Goal: Information Seeking & Learning: Learn about a topic

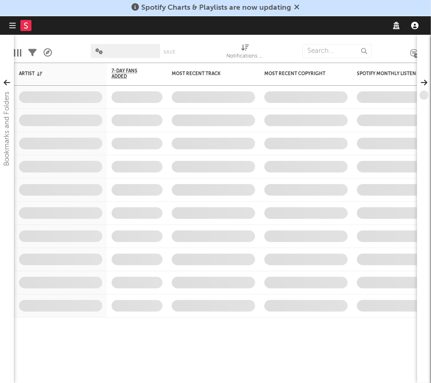
click at [414, 26] on icon "button" at bounding box center [414, 25] width 7 height 7
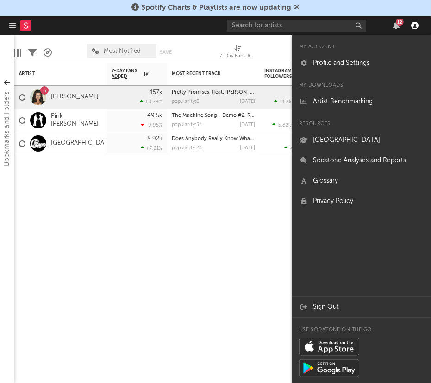
click at [417, 23] on icon "button" at bounding box center [414, 25] width 7 height 7
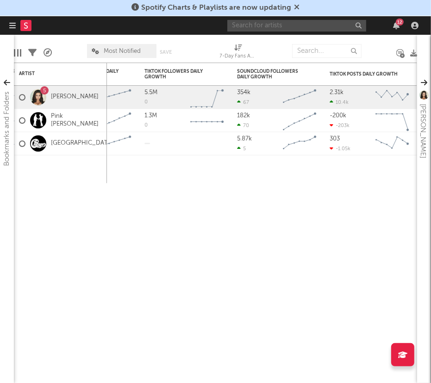
click at [288, 27] on input "text" at bounding box center [296, 26] width 139 height 12
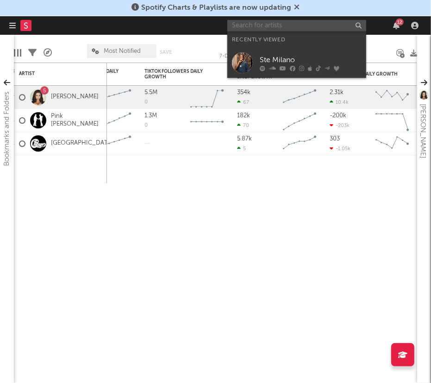
type input "p"
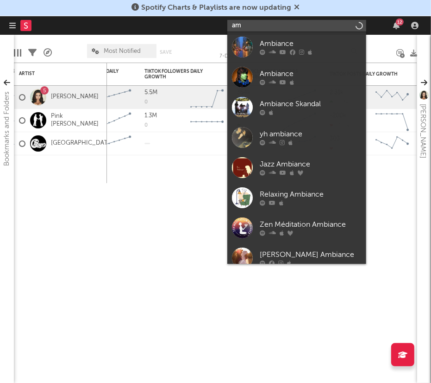
type input "a"
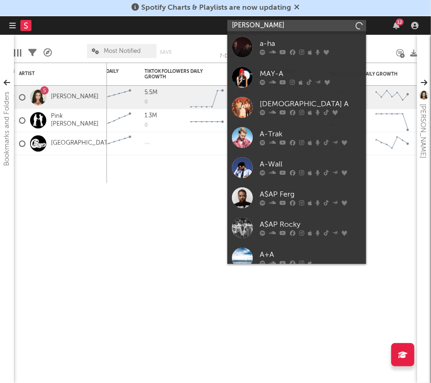
type input "[PERSON_NAME]"
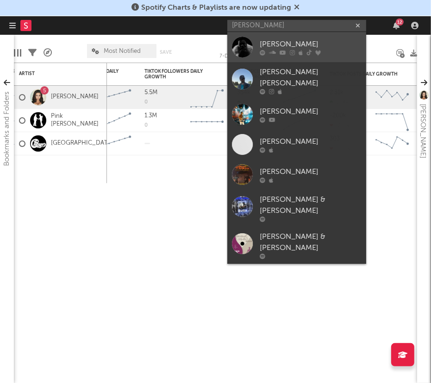
click at [249, 41] on div at bounding box center [242, 47] width 21 height 21
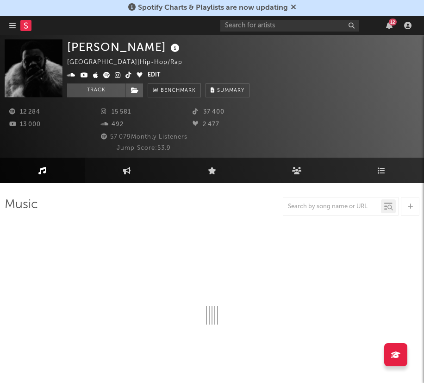
select select "6m"
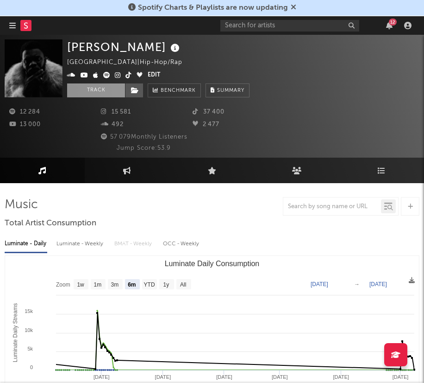
click at [110, 89] on button "Track" at bounding box center [96, 90] width 58 height 14
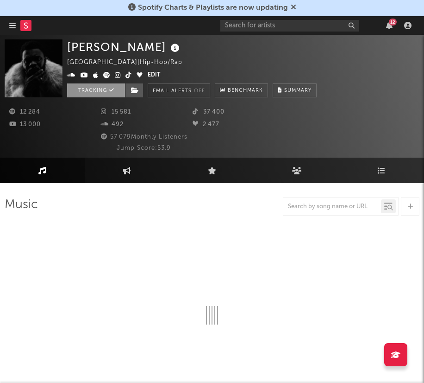
select select "6m"
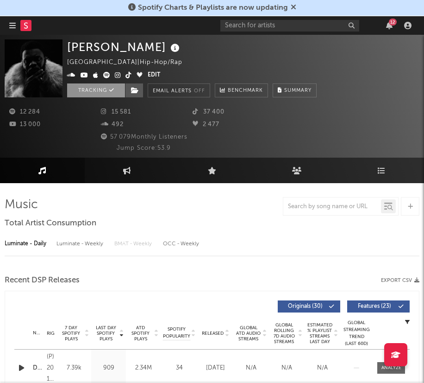
select select "6m"
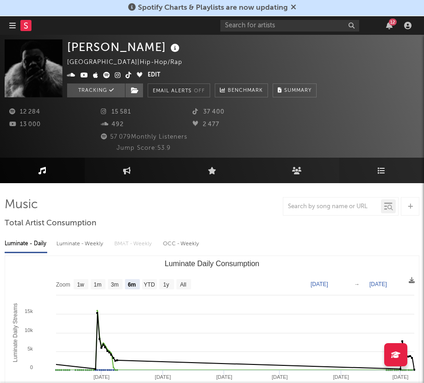
click at [382, 167] on icon at bounding box center [382, 170] width 8 height 7
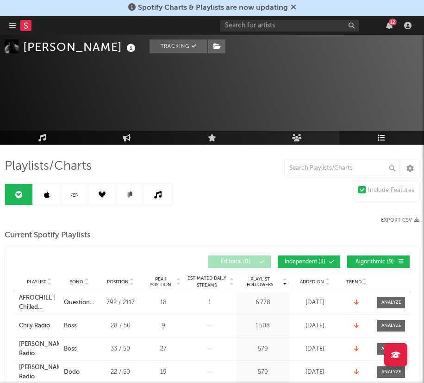
scroll to position [51, 0]
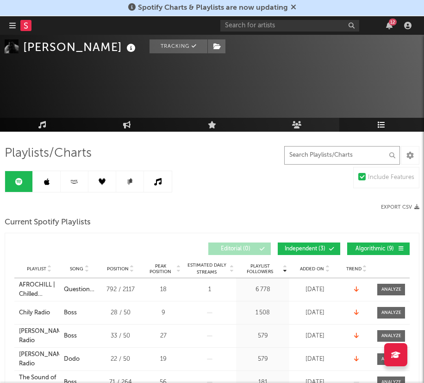
click at [333, 146] on input "text" at bounding box center [342, 155] width 116 height 19
click at [331, 150] on input "text" at bounding box center [342, 155] width 116 height 19
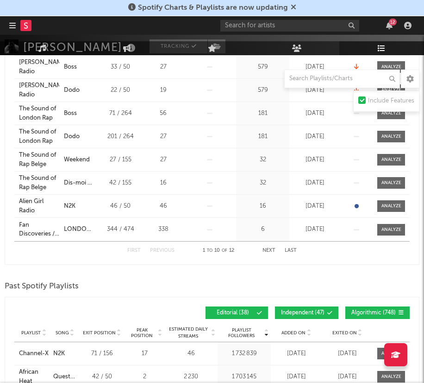
scroll to position [319, 0]
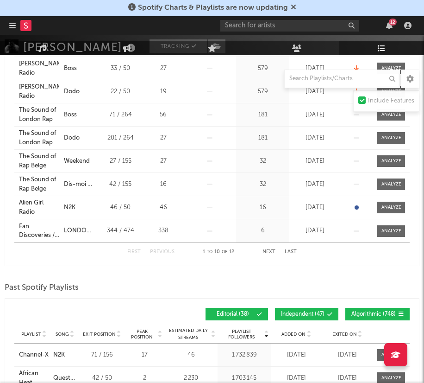
click at [271, 250] on button "Next" at bounding box center [269, 251] width 13 height 5
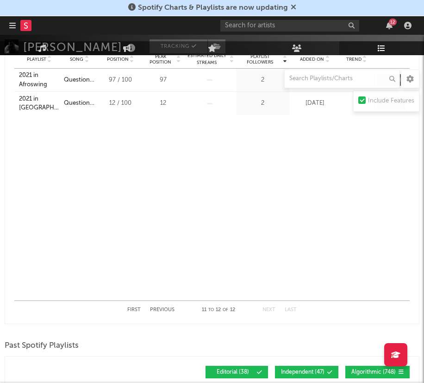
scroll to position [290, 0]
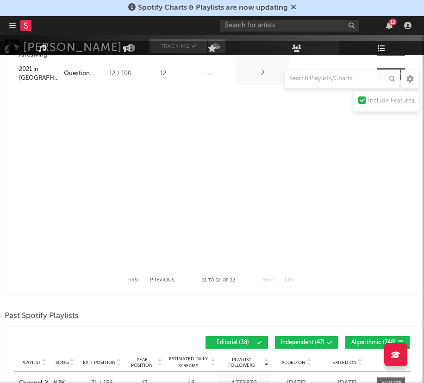
click at [126, 276] on div "First Previous 11 to 12 of 12 Next Last" at bounding box center [212, 279] width 396 height 19
click at [130, 280] on button "First" at bounding box center [133, 279] width 13 height 5
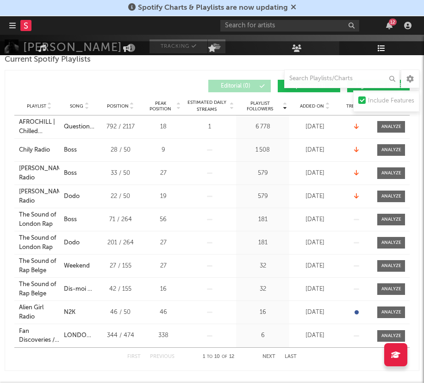
scroll to position [213, 0]
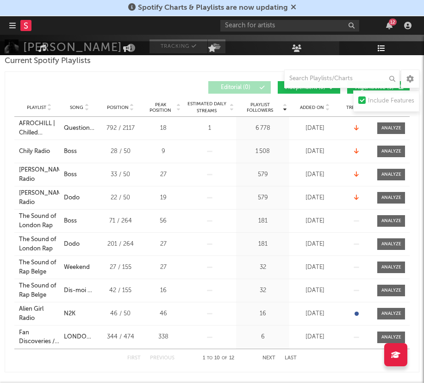
click at [86, 107] on icon at bounding box center [86, 109] width 5 height 4
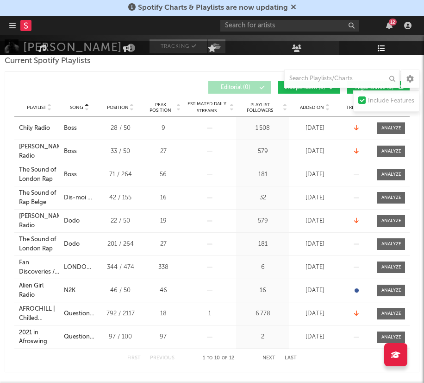
click at [269, 358] on button "Next" at bounding box center [269, 357] width 13 height 5
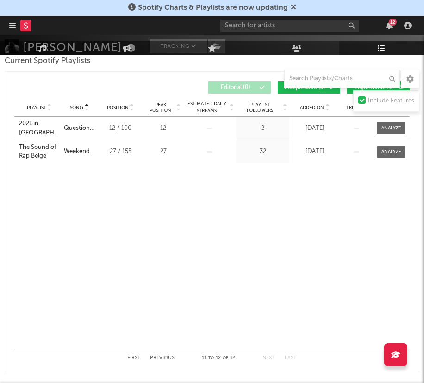
click at [269, 358] on button "Next" at bounding box center [269, 357] width 13 height 5
click at [128, 355] on button "First" at bounding box center [133, 357] width 13 height 5
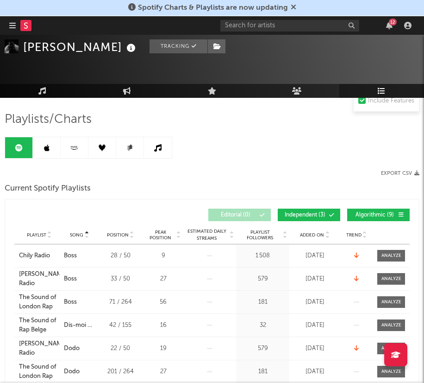
scroll to position [77, 0]
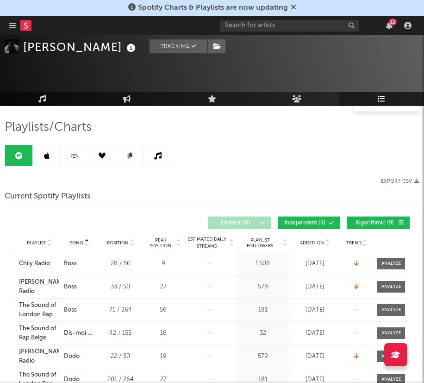
click at [52, 153] on link at bounding box center [47, 155] width 28 height 21
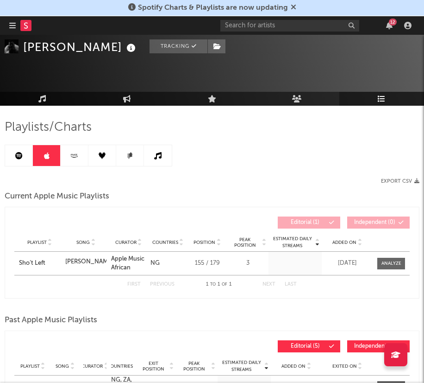
click at [72, 159] on link at bounding box center [75, 155] width 28 height 21
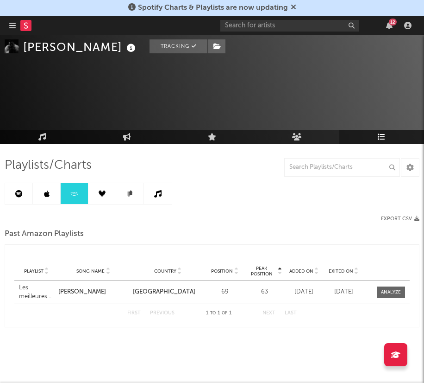
scroll to position [39, 0]
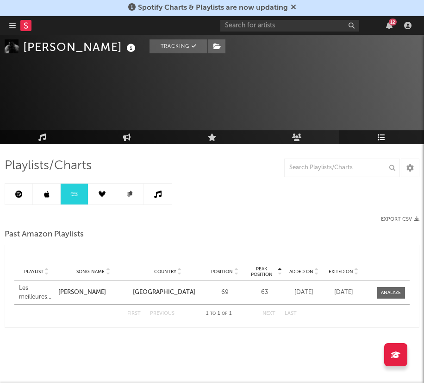
click at [99, 196] on icon at bounding box center [102, 193] width 7 height 7
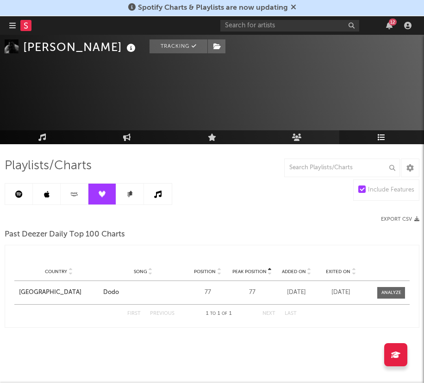
click at [132, 193] on icon at bounding box center [131, 192] width 4 height 5
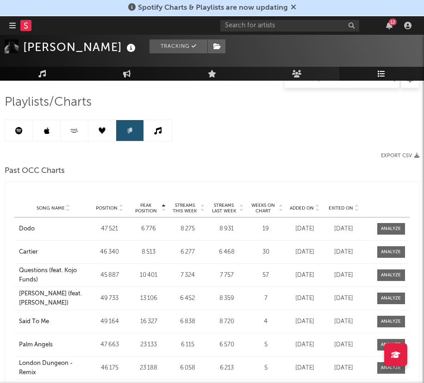
scroll to position [67, 0]
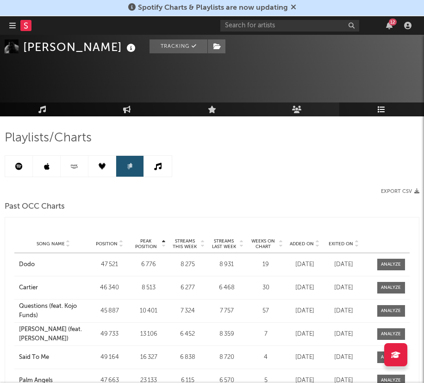
click at [153, 163] on link at bounding box center [158, 166] width 28 height 21
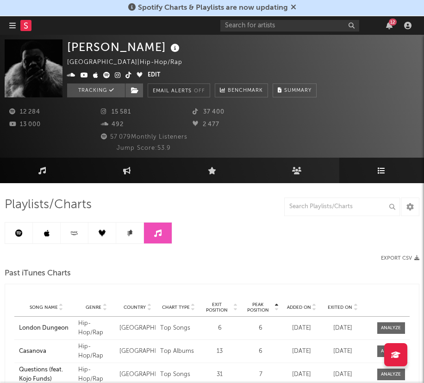
click at [16, 230] on icon at bounding box center [18, 232] width 7 height 7
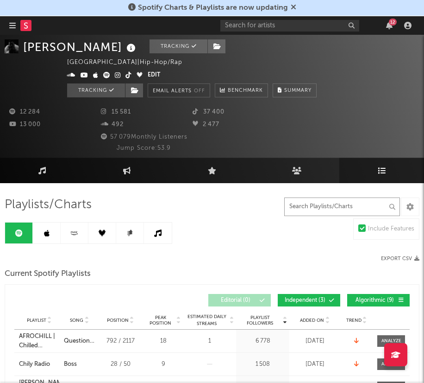
click at [311, 205] on input "text" at bounding box center [342, 206] width 116 height 19
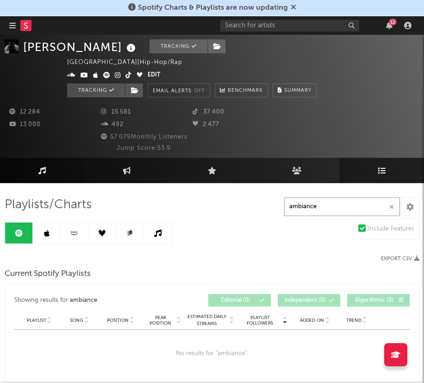
type input "ambiance"
click at [44, 175] on link "Music" at bounding box center [42, 169] width 85 height 25
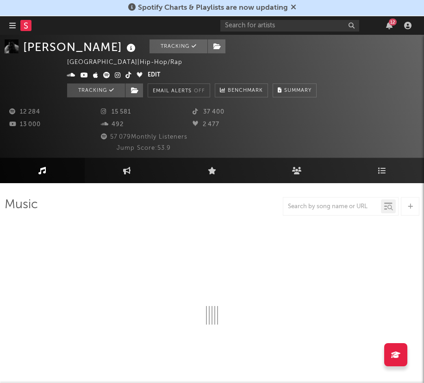
select select "6m"
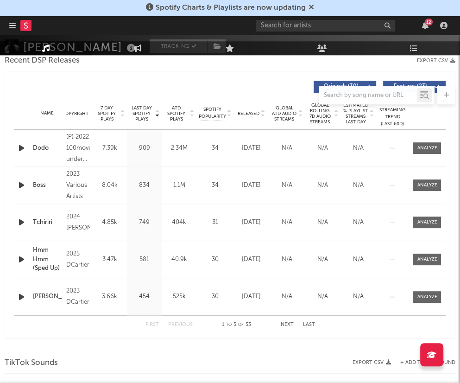
scroll to position [408, 0]
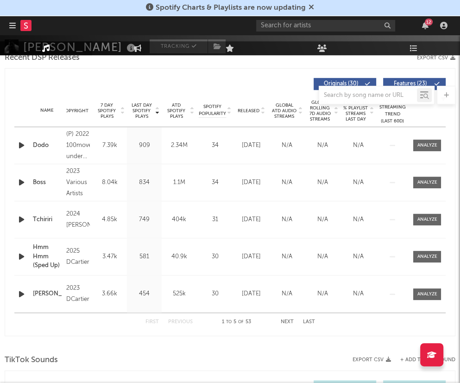
click at [286, 320] on button "Next" at bounding box center [287, 321] width 13 height 5
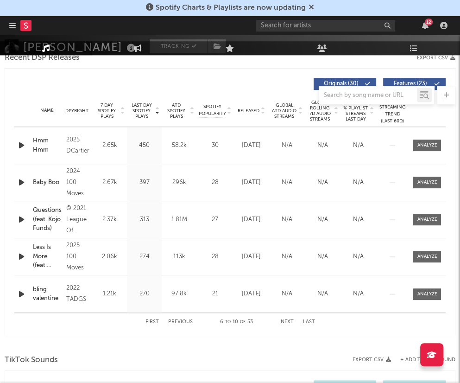
click at [286, 320] on button "Next" at bounding box center [287, 321] width 13 height 5
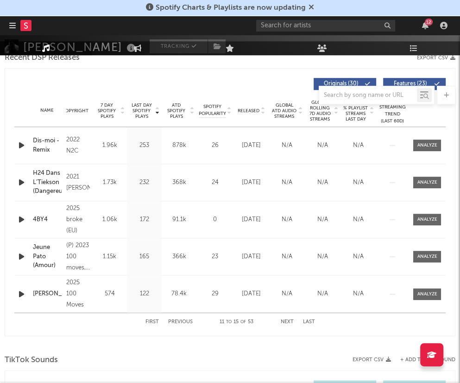
click at [286, 320] on button "Next" at bounding box center [287, 321] width 13 height 5
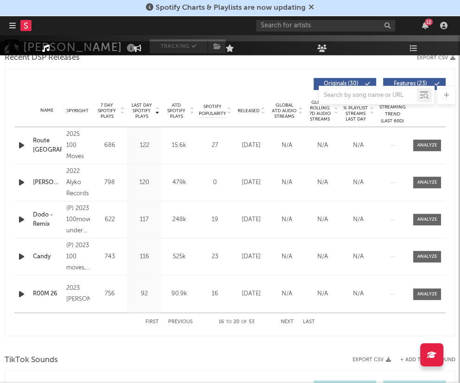
click at [286, 320] on button "Next" at bounding box center [287, 321] width 13 height 5
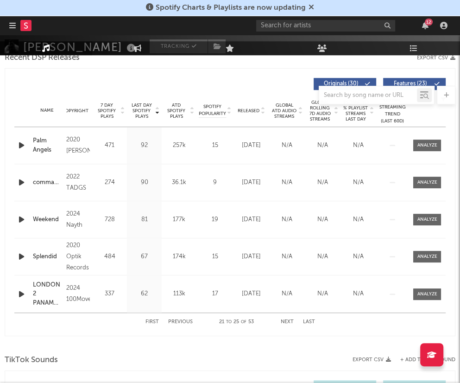
click at [286, 320] on button "Next" at bounding box center [287, 321] width 13 height 5
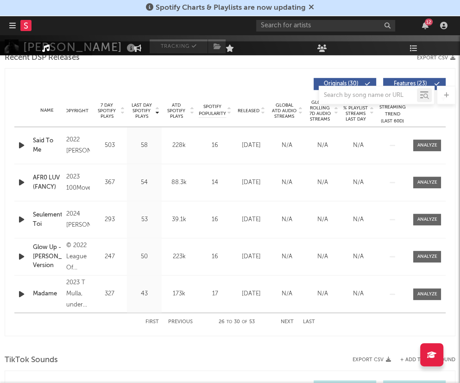
click at [286, 320] on button "Next" at bounding box center [287, 321] width 13 height 5
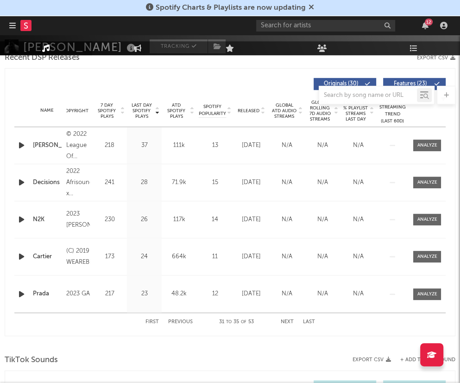
click at [286, 320] on button "Next" at bounding box center [287, 321] width 13 height 5
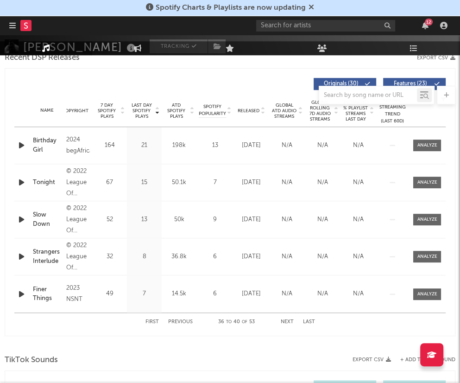
click at [286, 320] on button "Next" at bounding box center [287, 321] width 13 height 5
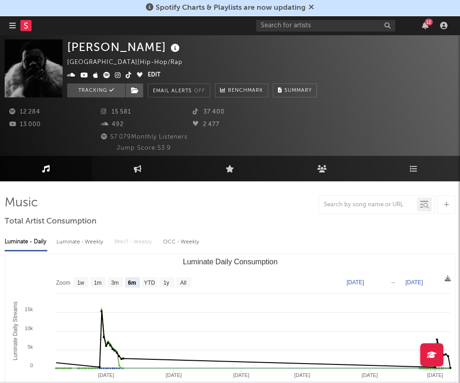
scroll to position [0, 0]
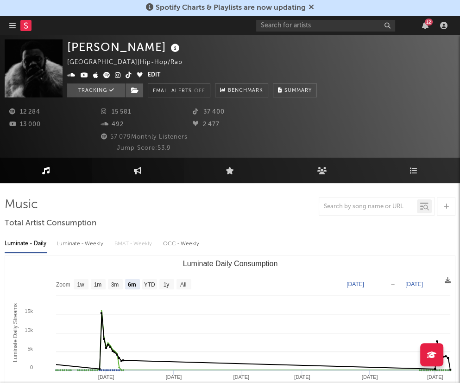
click at [128, 171] on link "Engagement" at bounding box center [138, 169] width 92 height 25
select select "1w"
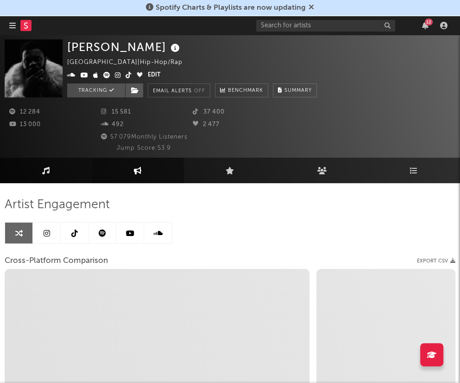
click at [47, 175] on link "Music" at bounding box center [46, 169] width 92 height 25
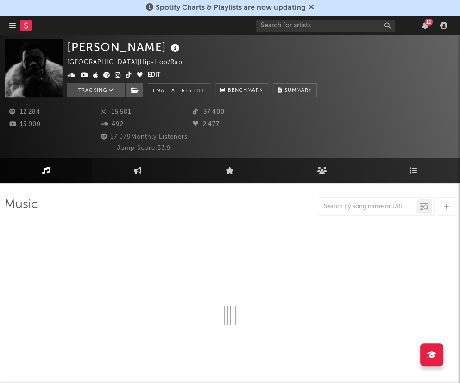
select select "6m"
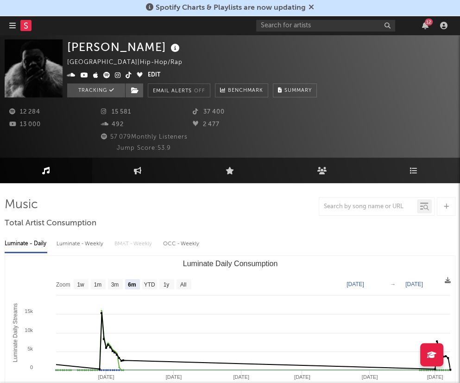
click at [378, 210] on div at bounding box center [368, 207] width 98 height 12
click at [378, 205] on input "text" at bounding box center [368, 206] width 98 height 7
click at [328, 206] on input "ambiance" at bounding box center [368, 206] width 98 height 7
click at [428, 207] on div at bounding box center [426, 207] width 6 height 7
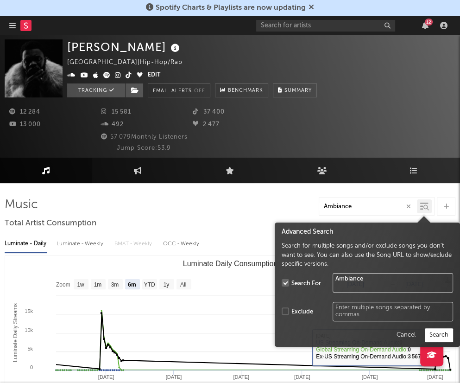
type input "Ambiance"
click at [431, 338] on button "Search" at bounding box center [439, 335] width 28 height 14
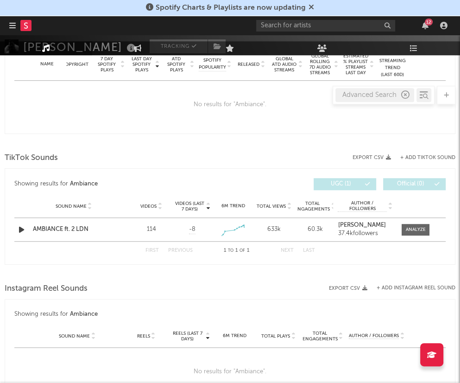
scroll to position [454, 0]
click at [74, 230] on div "AMBIANCE ft. 2 LDN" at bounding box center [74, 229] width 82 height 9
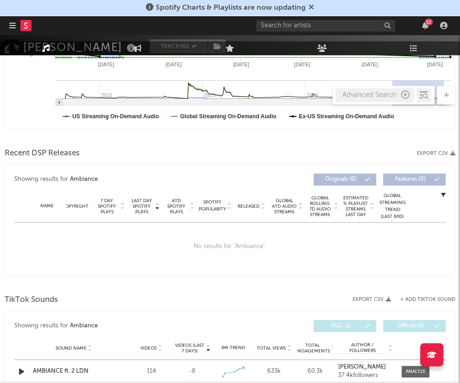
scroll to position [309, 0]
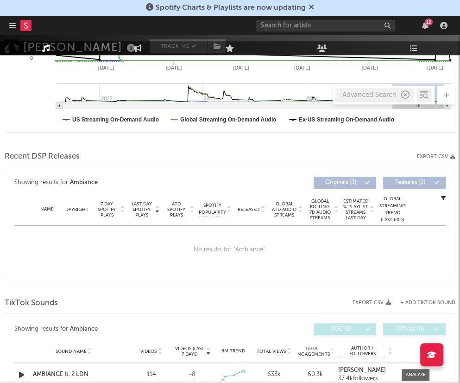
click at [296, 225] on div "Name Copyright Label Album Names Composer Names 7 Day Spotify Plays Last Day Sp…" at bounding box center [229, 209] width 431 height 32
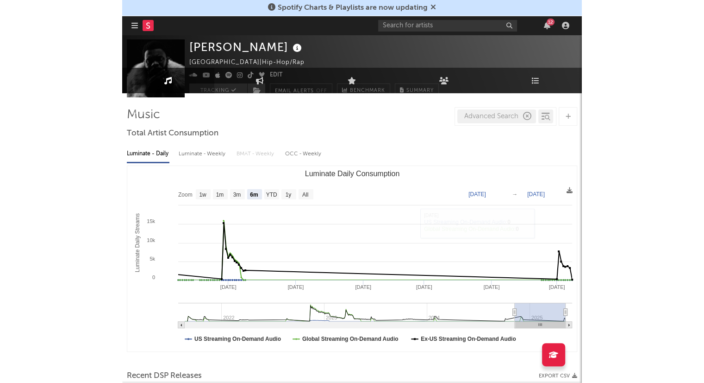
scroll to position [0, 0]
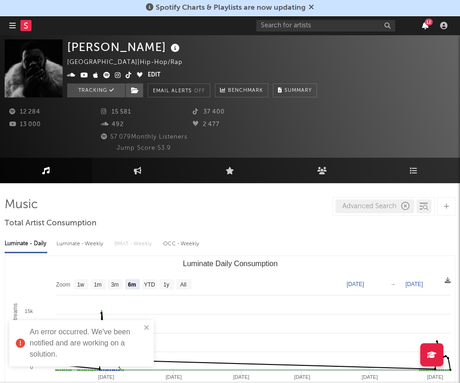
click at [424, 25] on icon "button" at bounding box center [425, 25] width 6 height 7
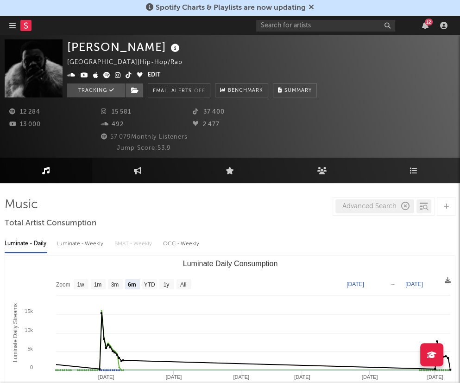
click at [74, 132] on div "57 079 Monthly Listeners" at bounding box center [144, 137] width 278 height 11
click at [104, 75] on icon at bounding box center [106, 75] width 7 height 6
